Goal: Information Seeking & Learning: Check status

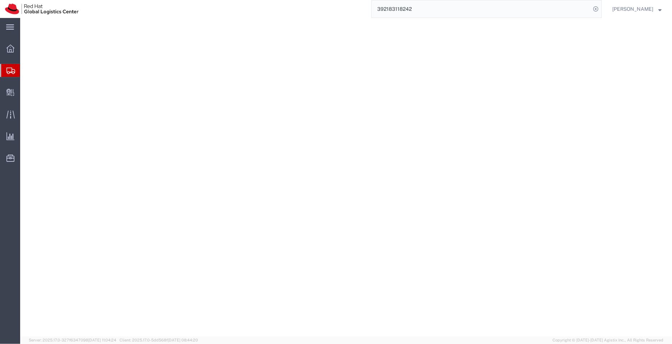
select select
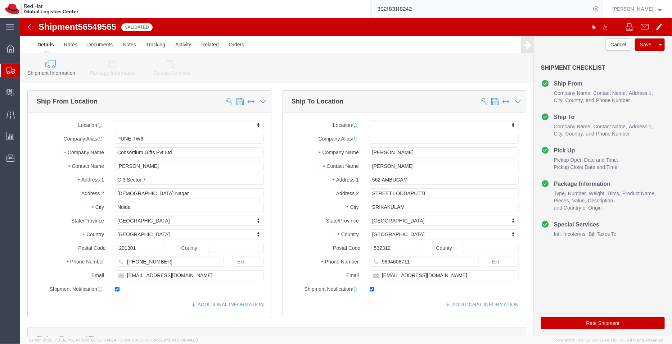
click at [0, 0] on span "Shipment Manager" at bounding box center [0, 0] width 0 height 0
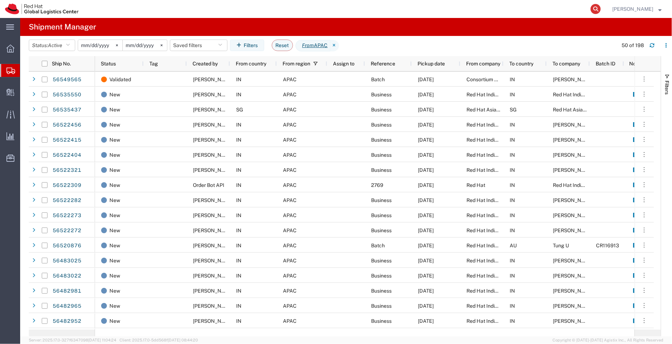
click at [599, 10] on icon at bounding box center [596, 9] width 10 height 10
paste input "776298778233"
click at [599, 10] on icon at bounding box center [596, 9] width 10 height 10
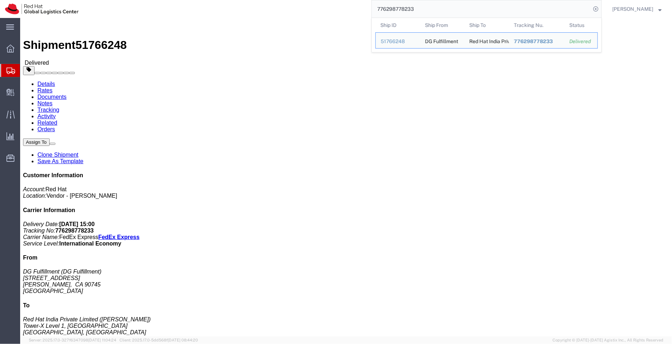
drag, startPoint x: 431, startPoint y: 9, endPoint x: 349, endPoint y: 4, distance: 82.6
click at [349, 4] on div "776298778233 Ship ID Ship From Ship To Tracking Nu. Status Ship ID 51766248 Shi…" at bounding box center [342, 9] width 518 height 18
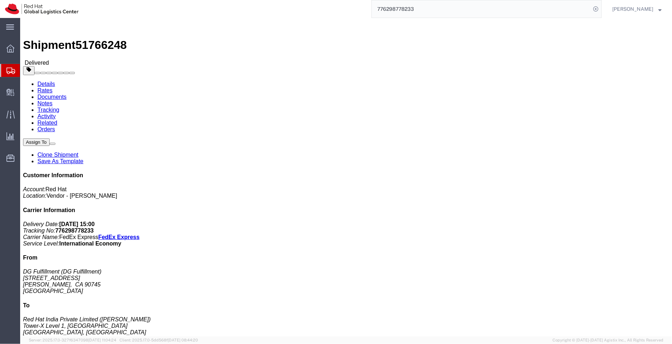
paste input "274424789168"
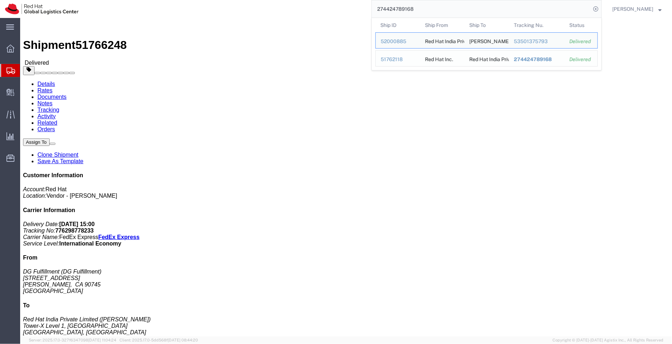
click at [533, 59] on span "274424789168" at bounding box center [533, 59] width 38 height 6
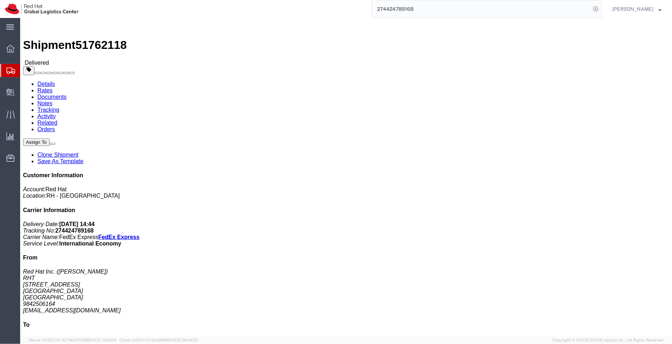
click link "Documents"
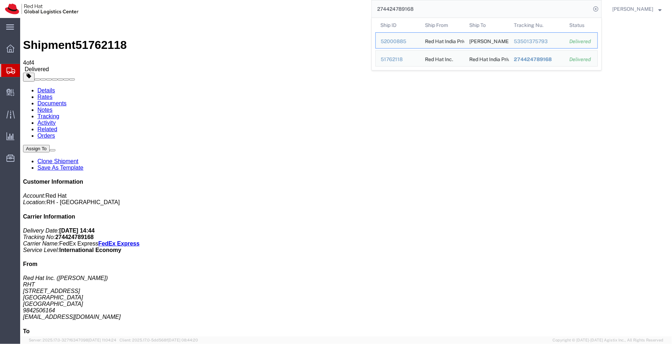
drag, startPoint x: 417, startPoint y: 9, endPoint x: 334, endPoint y: -3, distance: 83.2
click at [334, 0] on html "main_menu Created with Sketch. Collapse Menu Overview Shipments Shipment Manage…" at bounding box center [336, 172] width 672 height 344
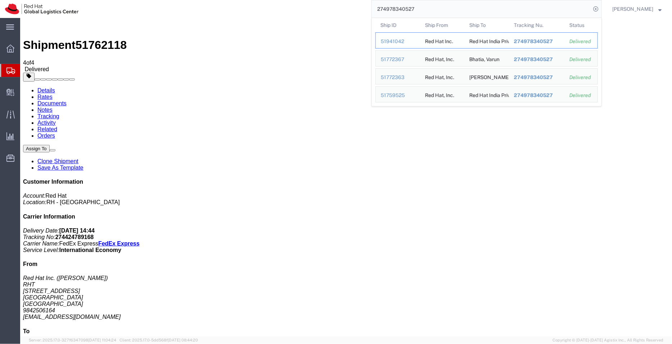
click at [538, 42] on span "274978340527" at bounding box center [533, 42] width 39 height 6
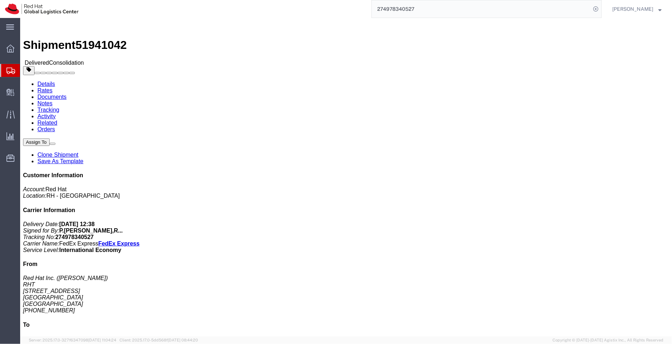
click link "Documents"
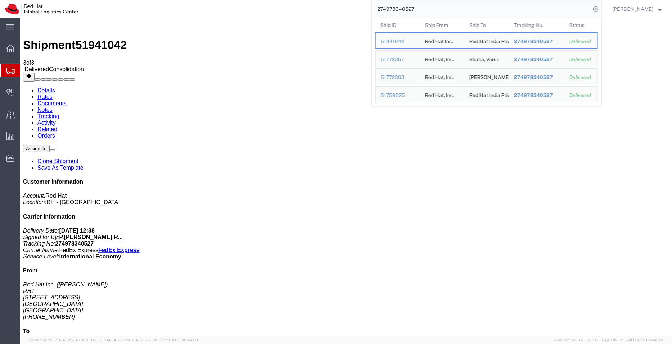
drag, startPoint x: 425, startPoint y: 10, endPoint x: 356, endPoint y: 14, distance: 69.2
click at [356, 14] on div "274978340527 Ship ID Ship From Ship To Tracking Nu. Status Ship ID 51941042 Shi…" at bounding box center [342, 9] width 518 height 18
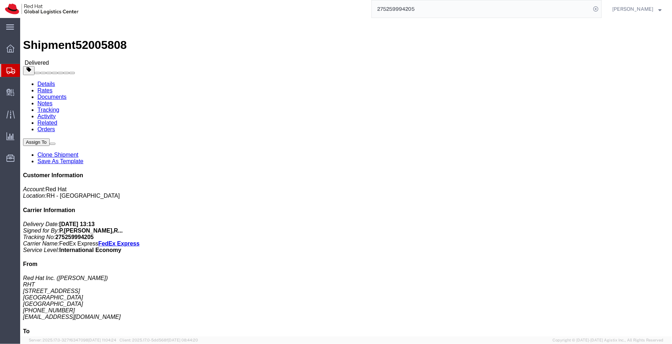
click link "Documents"
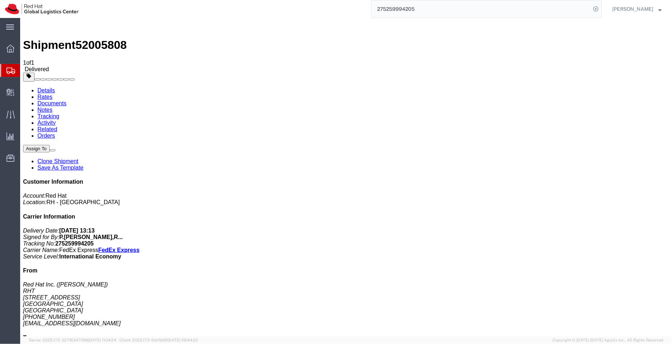
click at [42, 87] on link "Details" at bounding box center [46, 90] width 18 height 6
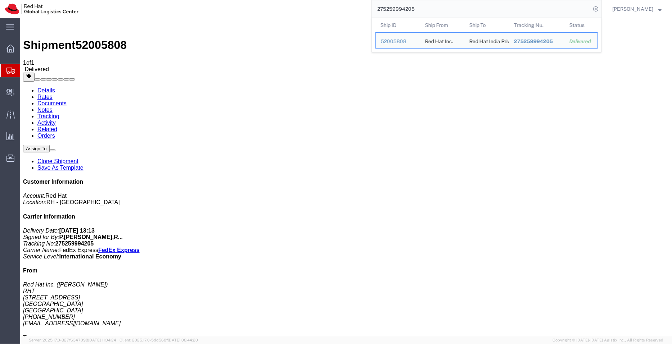
drag, startPoint x: 423, startPoint y: 8, endPoint x: 355, endPoint y: -1, distance: 68.6
click at [355, 0] on html "main_menu Created with Sketch. Collapse Menu Overview Shipments Shipment Manage…" at bounding box center [336, 172] width 672 height 344
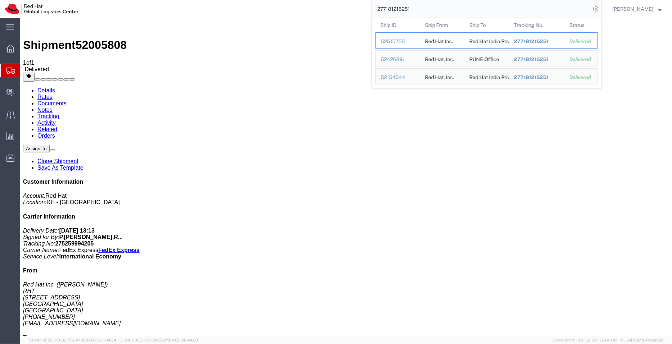
click at [526, 42] on span "277181215251" at bounding box center [531, 42] width 35 height 6
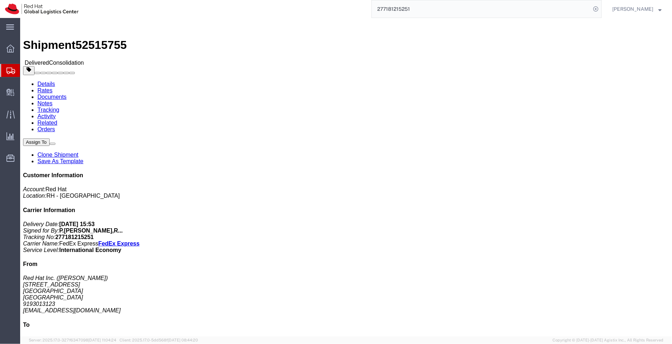
click link "Documents"
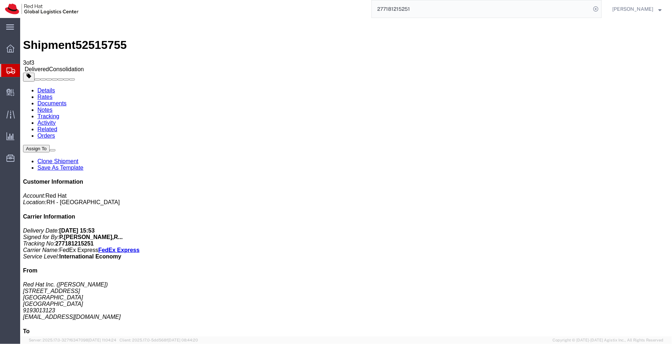
drag, startPoint x: 417, startPoint y: 12, endPoint x: 369, endPoint y: 13, distance: 48.2
click at [369, 13] on div "277181215251" at bounding box center [342, 9] width 518 height 18
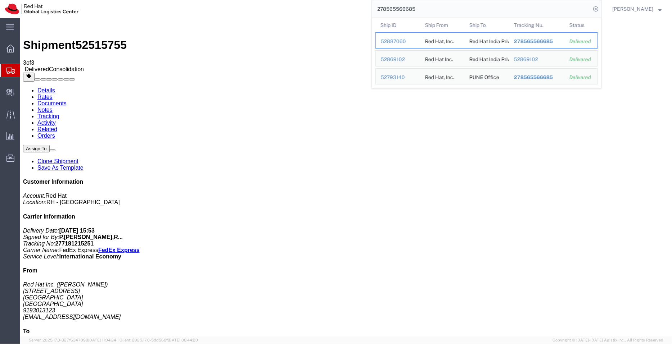
click at [533, 41] on span "278565566685" at bounding box center [533, 42] width 39 height 6
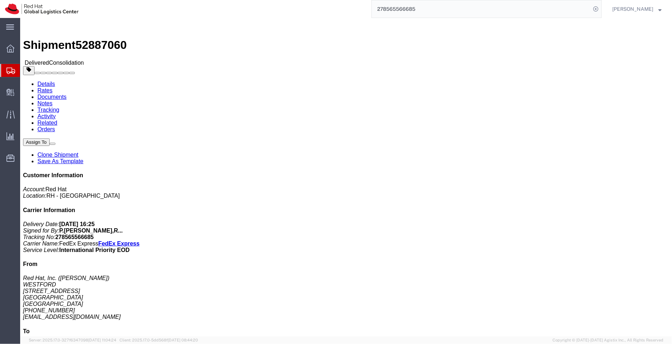
click link "Documents"
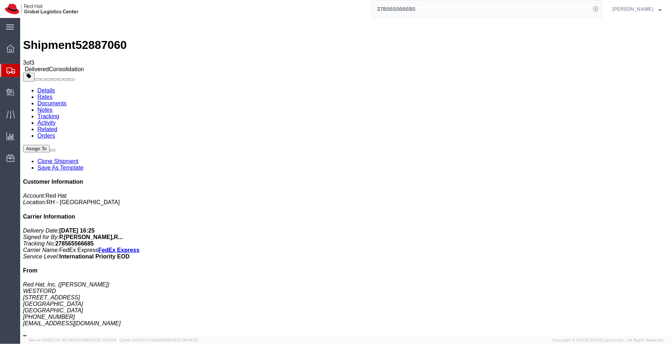
drag, startPoint x: 451, startPoint y: 11, endPoint x: 381, endPoint y: 5, distance: 69.7
click at [381, 5] on input "278565566685" at bounding box center [481, 8] width 219 height 17
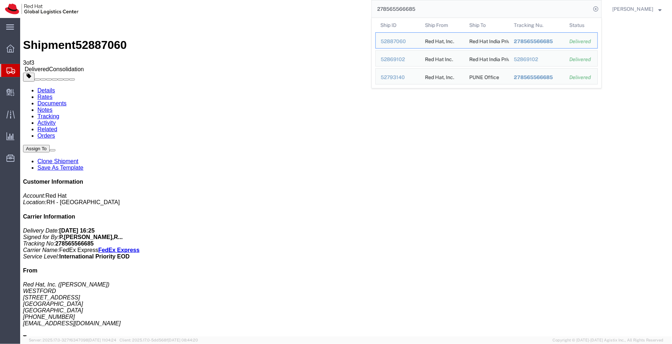
type input "2"
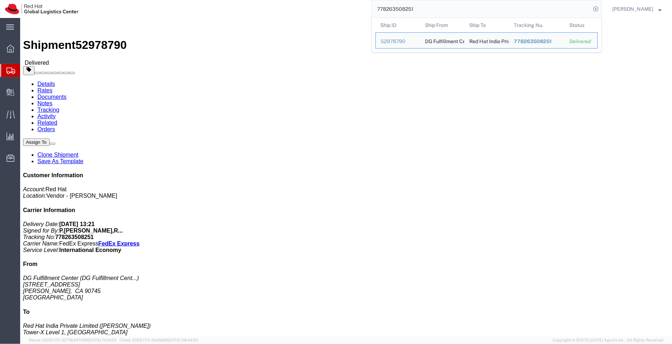
drag, startPoint x: 383, startPoint y: 9, endPoint x: 335, endPoint y: 4, distance: 48.8
click at [335, 4] on div "778263508251 Ship ID Ship From Ship To Tracking Nu. Status Ship ID 52978790 Shi…" at bounding box center [342, 9] width 518 height 18
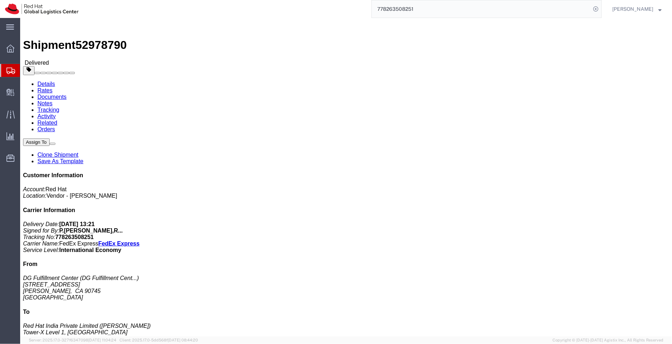
paste input "281757650156"
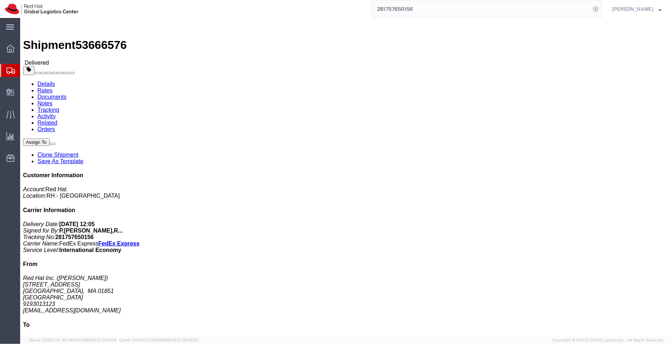
click link "Documents"
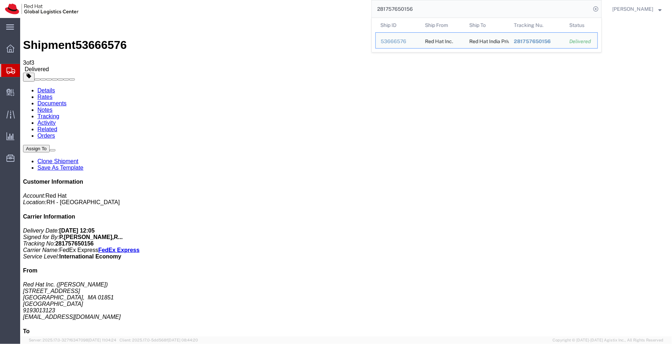
drag, startPoint x: 426, startPoint y: 8, endPoint x: 315, endPoint y: -5, distance: 112.2
click at [315, 0] on html "main_menu Created with Sketch. Collapse Menu Overview Shipments Shipment Manage…" at bounding box center [336, 172] width 672 height 344
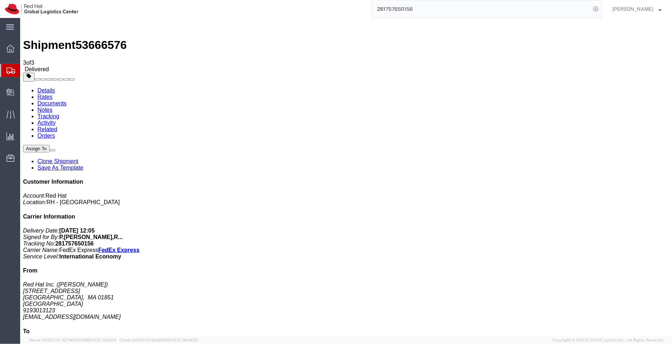
paste input "27249032"
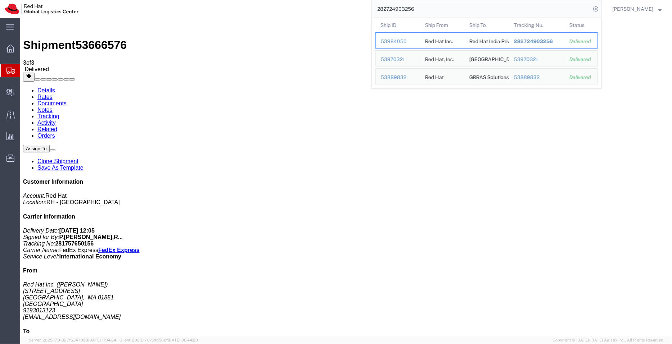
click at [542, 41] on span "282724903256" at bounding box center [533, 42] width 39 height 6
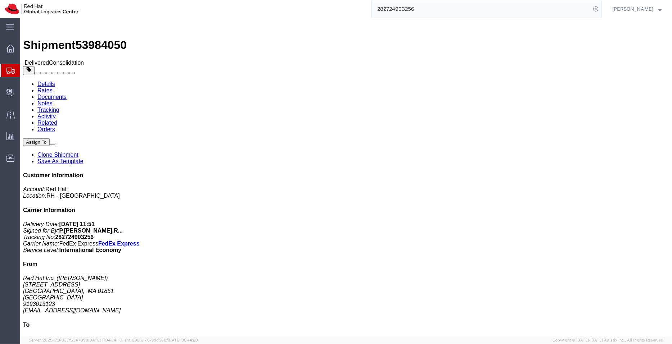
click link "Documents"
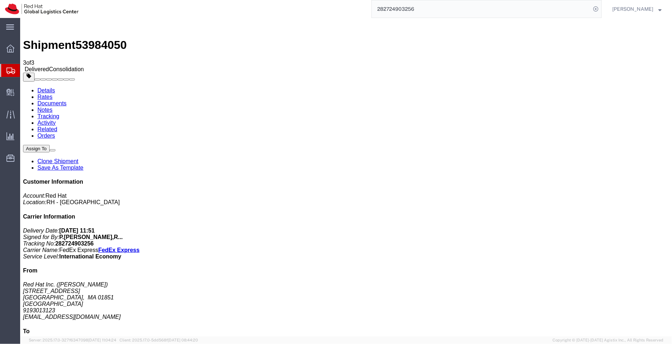
click at [356, 8] on div "282724903256" at bounding box center [342, 9] width 518 height 18
click at [596, 7] on icon at bounding box center [596, 9] width 10 height 10
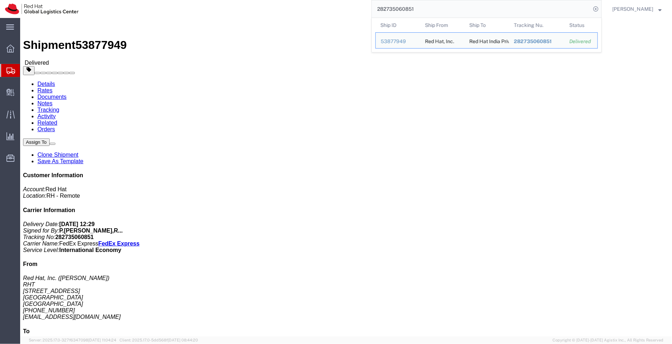
click link "Documents"
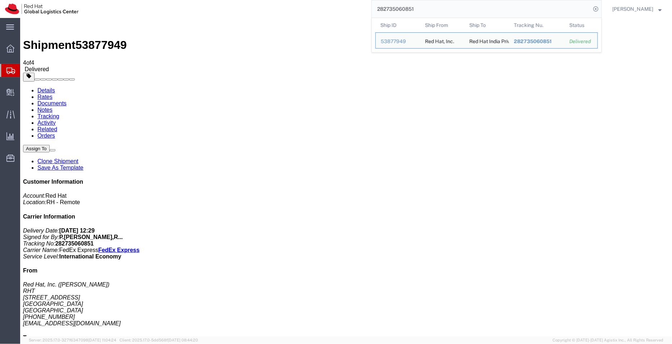
drag, startPoint x: 426, startPoint y: 10, endPoint x: 347, endPoint y: 3, distance: 79.5
click at [347, 3] on div "282735060851 Ship ID Ship From Ship To Tracking Nu. Status Ship ID 53877949 Shi…" at bounding box center [342, 9] width 518 height 18
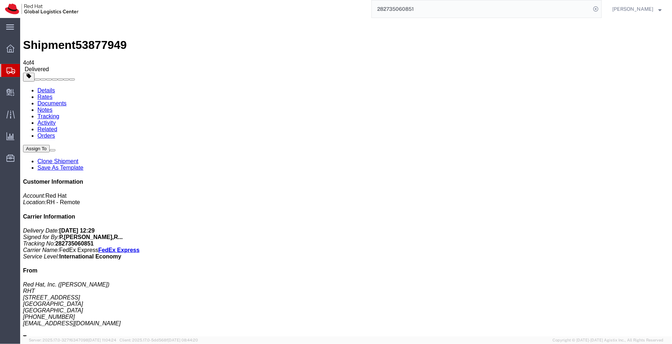
paste input "4401524360"
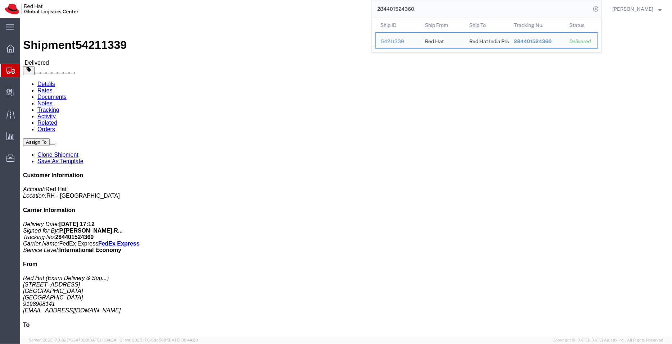
drag, startPoint x: 426, startPoint y: 8, endPoint x: 304, endPoint y: 2, distance: 122.5
click at [304, 2] on div "284401524360 Ship ID Ship From Ship To Tracking Nu. Status Ship ID 54211339 Shi…" at bounding box center [342, 9] width 518 height 18
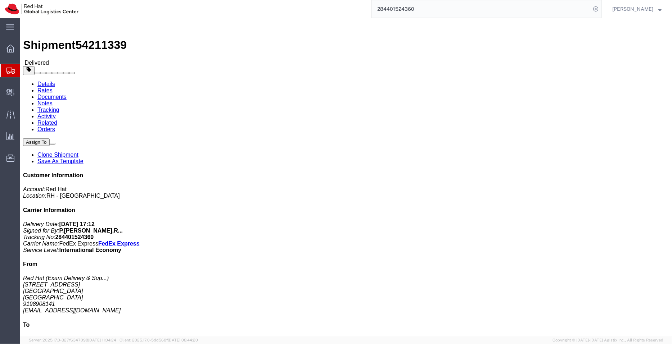
click link "Documents"
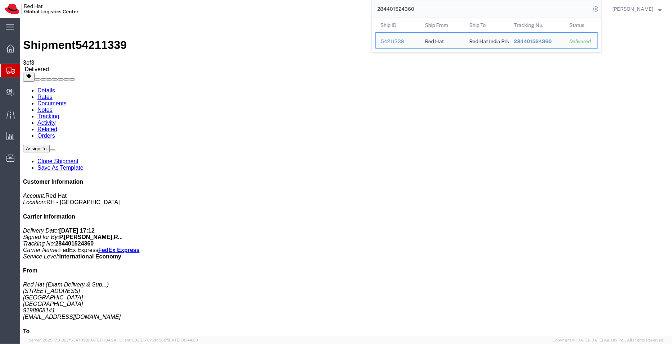
drag, startPoint x: 426, startPoint y: 10, endPoint x: 358, endPoint y: 12, distance: 67.7
click at [358, 12] on div "284401524360 Ship ID Ship From Ship To Tracking Nu. Status Ship ID 54211339 Shi…" at bounding box center [342, 9] width 518 height 18
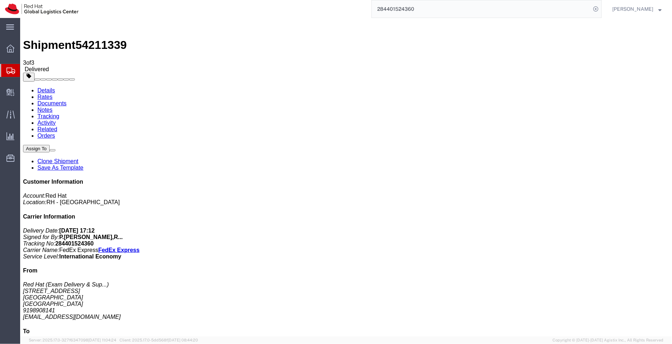
paste input "2785997126"
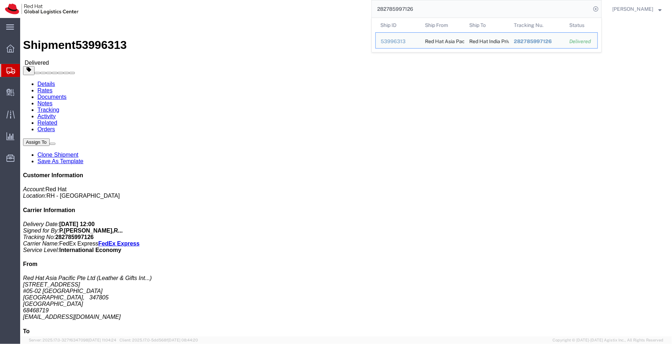
click link "Documents"
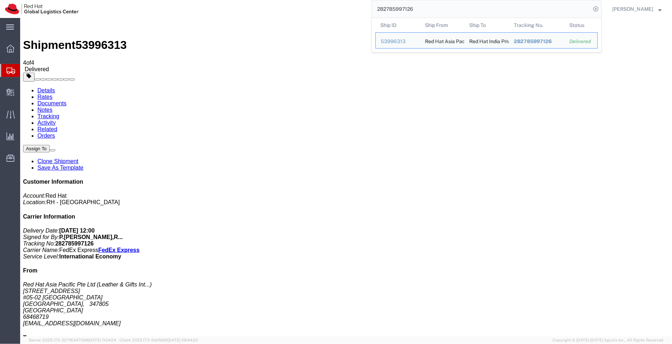
drag, startPoint x: 422, startPoint y: 9, endPoint x: 362, endPoint y: 7, distance: 59.8
click at [362, 7] on div "282785997126 Ship ID Ship From Ship To Tracking Nu. Status Ship ID 53996313 Shi…" at bounding box center [342, 9] width 518 height 18
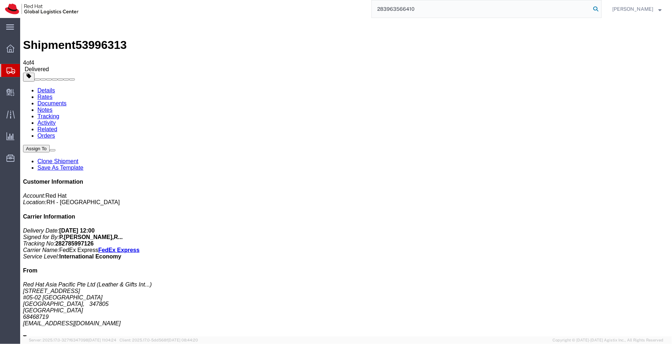
click at [597, 8] on icon at bounding box center [596, 9] width 10 height 10
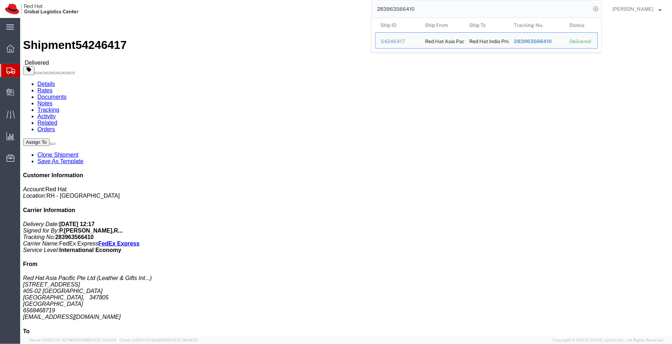
click link "Documents"
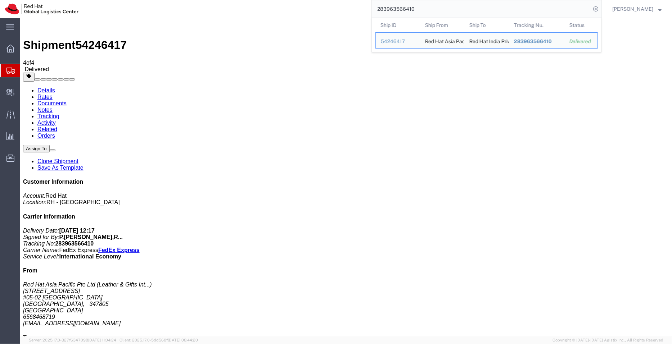
drag, startPoint x: 436, startPoint y: 9, endPoint x: 343, endPoint y: 5, distance: 93.7
click at [343, 5] on div "283963566410 Ship ID Ship From Ship To Tracking Nu. Status Ship ID 54246417 Shi…" at bounding box center [342, 9] width 518 height 18
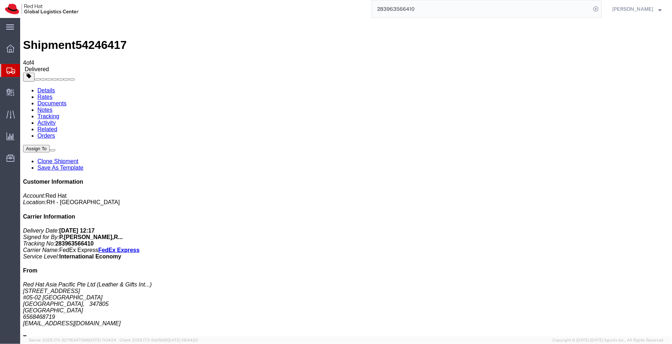
paste input "74424789168"
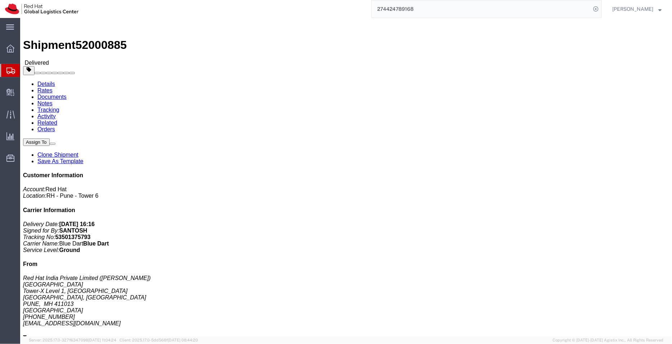
click link "Documents"
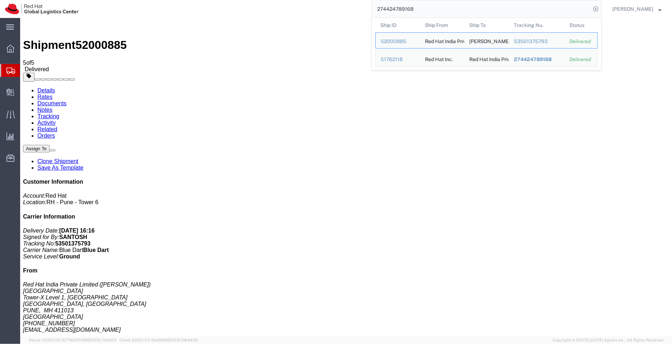
drag, startPoint x: 436, startPoint y: 7, endPoint x: 366, endPoint y: -1, distance: 70.3
click at [366, 0] on html "main_menu Created with Sketch. Collapse Menu Overview Shipments Shipment Manage…" at bounding box center [336, 172] width 672 height 344
click at [542, 60] on span "274424789168" at bounding box center [533, 59] width 38 height 6
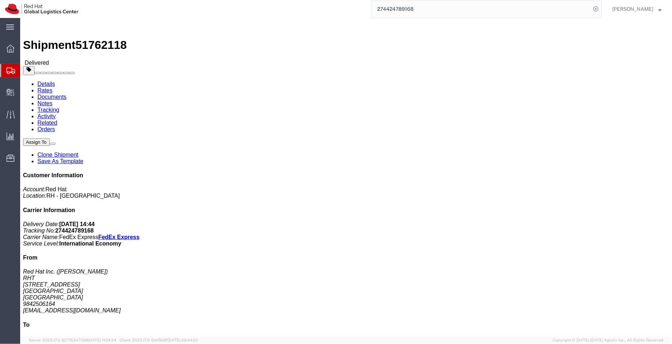
click link "Documents"
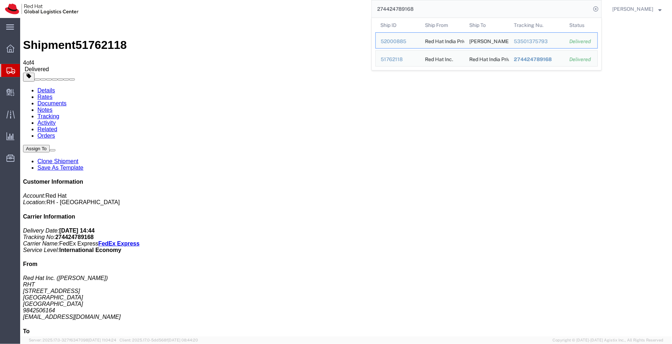
drag, startPoint x: 420, startPoint y: 10, endPoint x: 362, endPoint y: 8, distance: 58.0
click at [362, 8] on div "274424789168 Ship ID Ship From Ship To Tracking Nu. Status Ship ID 52000885 Shi…" at bounding box center [342, 9] width 518 height 18
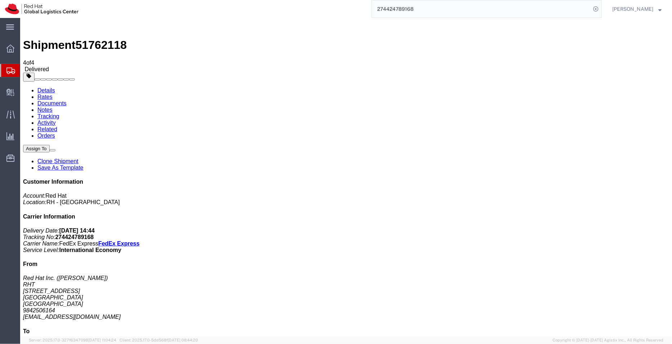
paste input "978340527"
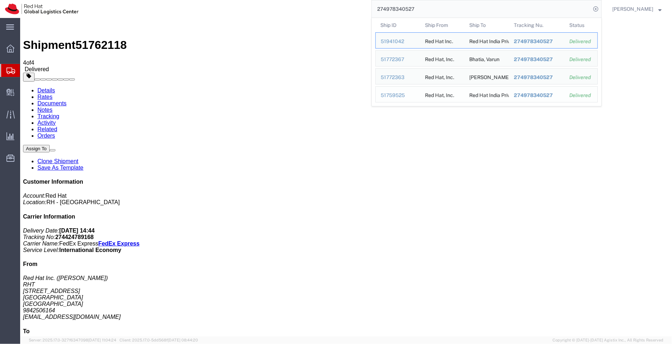
click at [536, 95] on span "274978340527" at bounding box center [533, 95] width 39 height 6
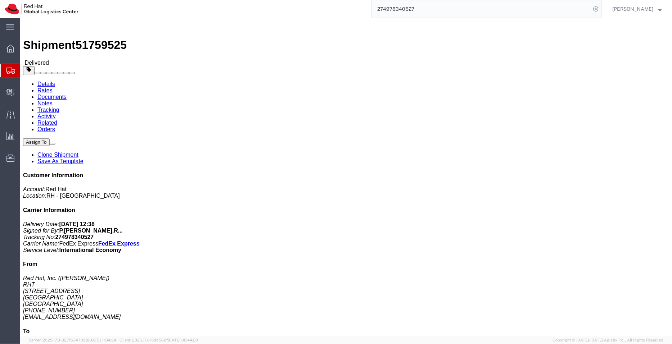
click link "Documents"
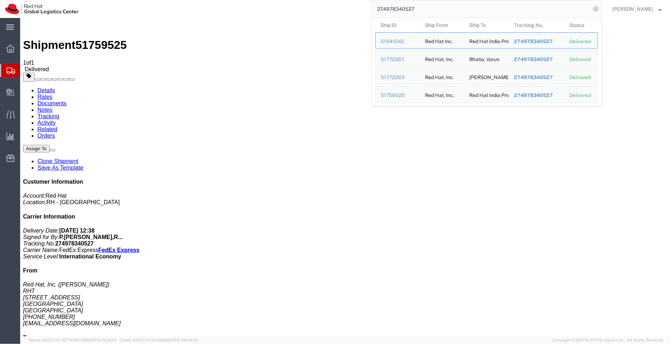
drag, startPoint x: 419, startPoint y: 10, endPoint x: 343, endPoint y: 13, distance: 76.7
click at [343, 13] on div "274978340527 Ship ID Ship From Ship To Tracking Nu. Status Ship ID 51941042 Shi…" at bounding box center [342, 9] width 518 height 18
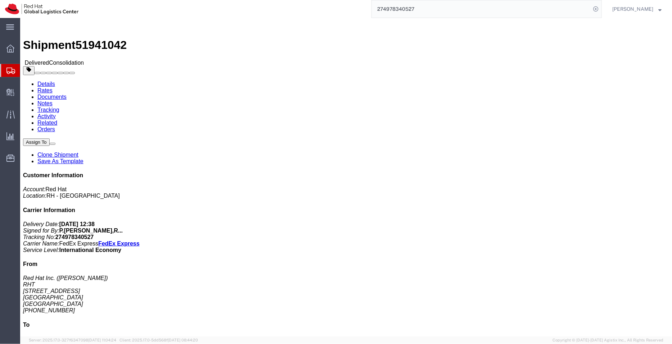
click link "Documents"
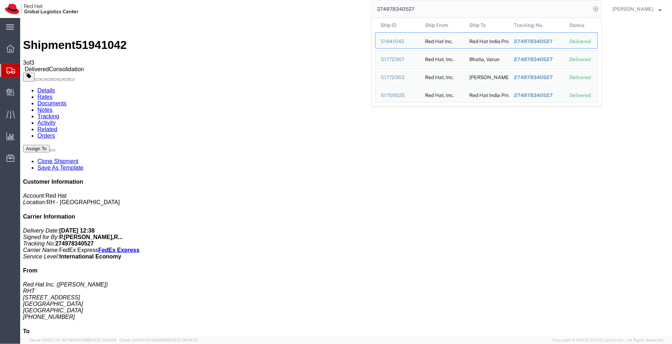
drag, startPoint x: 422, startPoint y: 5, endPoint x: 319, endPoint y: 9, distance: 102.6
click at [319, 9] on div "274978340527 Ship ID Ship From Ship To Tracking Nu. Status Ship ID 51941042 Shi…" at bounding box center [342, 9] width 518 height 18
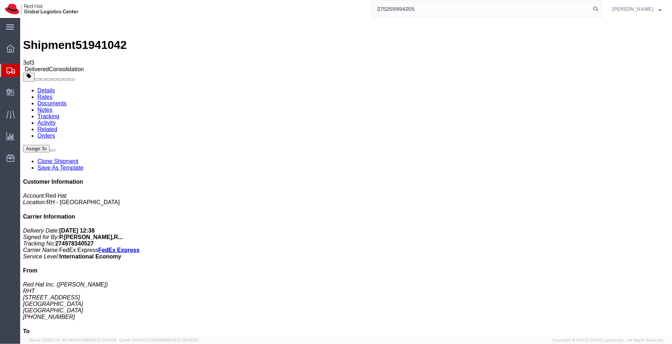
type input "275259994205"
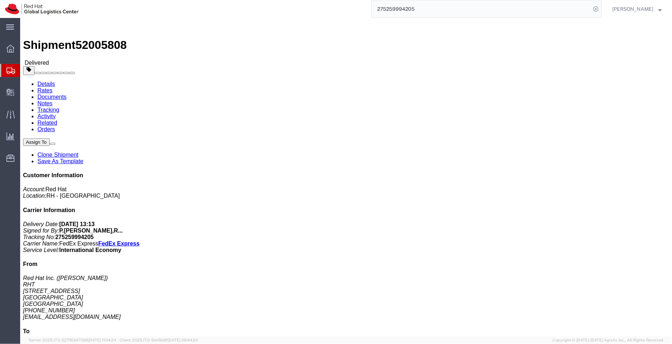
click link "Documents"
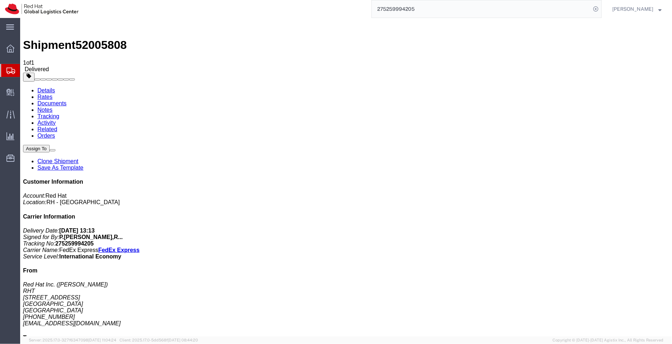
click at [426, 7] on input "275259994205" at bounding box center [481, 8] width 219 height 17
